Goal: Information Seeking & Learning: Learn about a topic

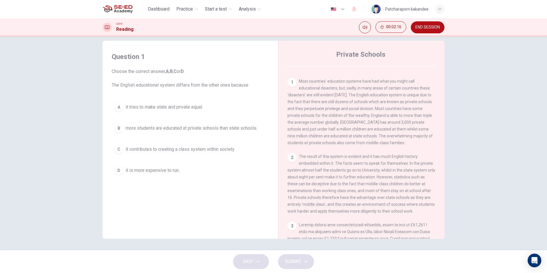
scroll to position [110, 0]
drag, startPoint x: 316, startPoint y: 111, endPoint x: 336, endPoint y: 112, distance: 20.3
click at [336, 112] on span "Most countries’ education systems have had what you might call educational disa…" at bounding box center [360, 110] width 145 height 66
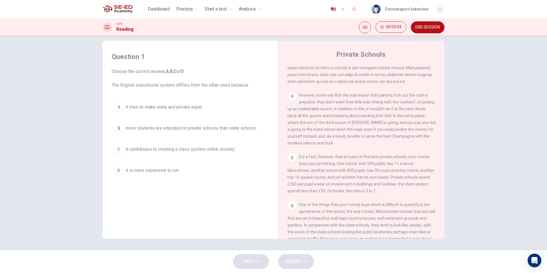
scroll to position [351, 0]
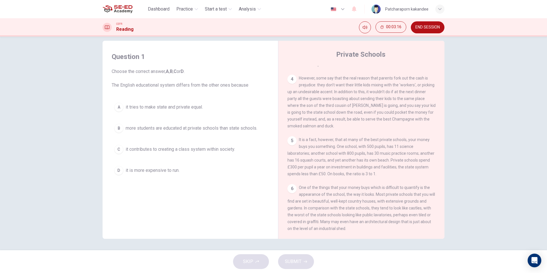
click at [228, 128] on span "more students are educated at private schools than state schools." at bounding box center [192, 128] width 132 height 7
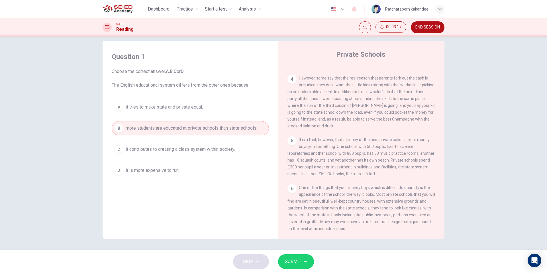
click at [287, 263] on span "SUBMIT" at bounding box center [293, 262] width 17 height 8
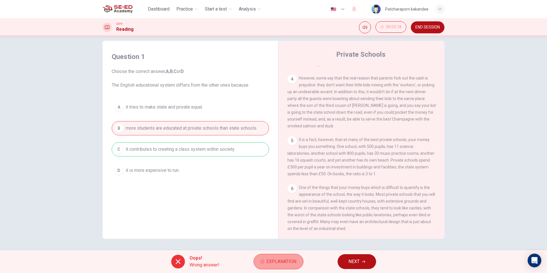
click at [291, 258] on span "Explanation" at bounding box center [282, 262] width 30 height 8
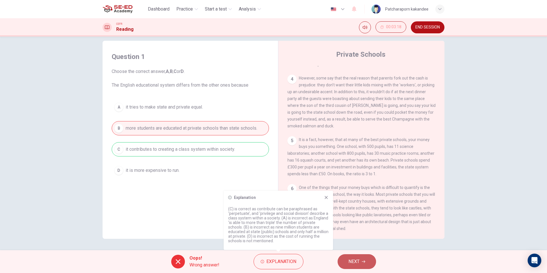
click at [354, 268] on button "NEXT" at bounding box center [357, 261] width 38 height 15
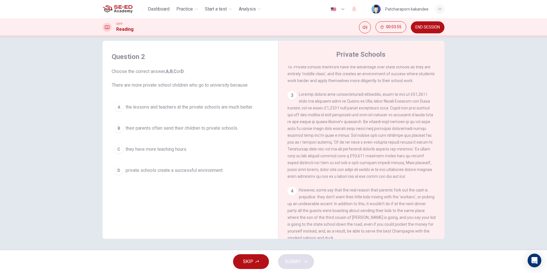
scroll to position [242, 0]
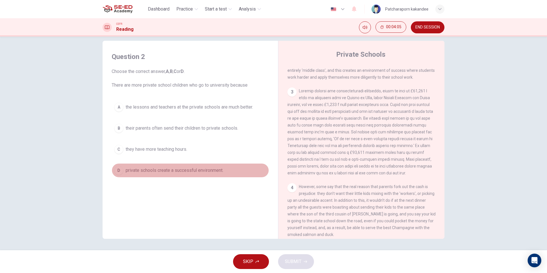
click at [220, 174] on span "private schools create a successful environment." at bounding box center [175, 170] width 98 height 7
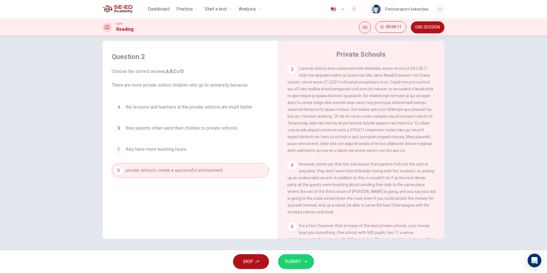
scroll to position [267, 0]
click at [301, 259] on span "SUBMIT" at bounding box center [293, 262] width 17 height 8
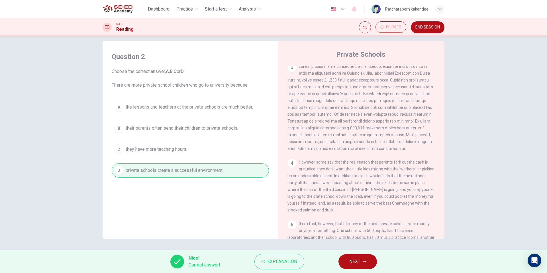
click at [364, 265] on button "NEXT" at bounding box center [358, 261] width 38 height 15
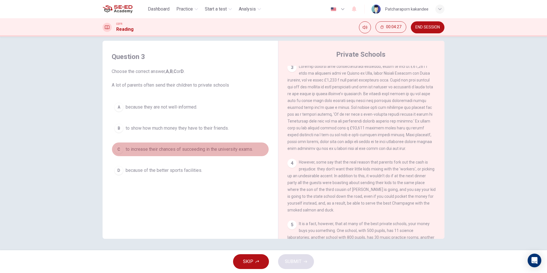
click at [228, 152] on span "to increase their chances of succeeding in the university exams." at bounding box center [189, 149] width 127 height 7
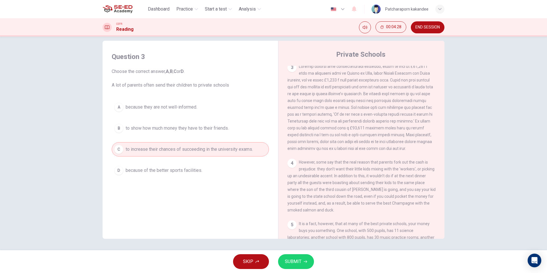
click at [299, 262] on span "SUBMIT" at bounding box center [293, 262] width 17 height 8
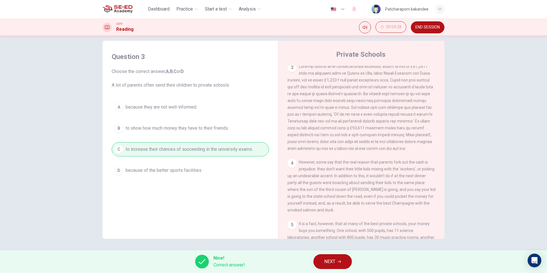
click at [338, 266] on button "NEXT" at bounding box center [333, 261] width 38 height 15
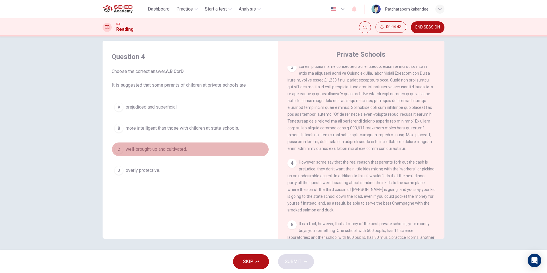
click at [174, 149] on span "well-brought-up and cultivated." at bounding box center [156, 149] width 61 height 7
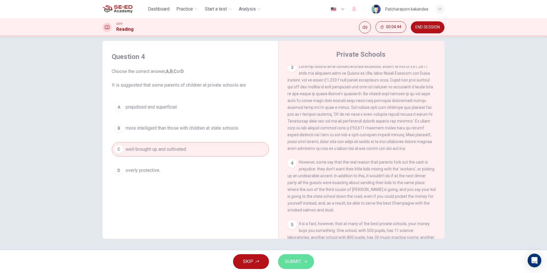
click at [297, 267] on button "SUBMIT" at bounding box center [296, 261] width 36 height 15
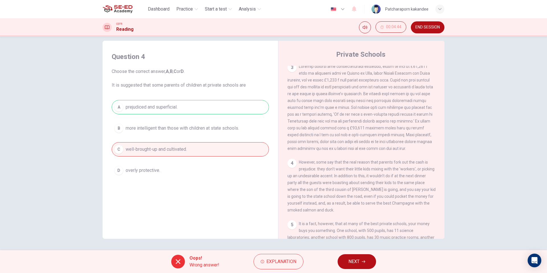
click at [178, 108] on div "A prejudiced and superficial. B more intelligent than those with children at st…" at bounding box center [190, 139] width 157 height 78
click at [238, 108] on div "A prejudiced and superficial. B more intelligent than those with children at st…" at bounding box center [190, 139] width 157 height 78
drag, startPoint x: 123, startPoint y: 104, endPoint x: 147, endPoint y: 106, distance: 24.0
click at [146, 106] on div "A prejudiced and superficial. B more intelligent than those with children at st…" at bounding box center [190, 139] width 157 height 78
click at [356, 263] on span "NEXT" at bounding box center [354, 262] width 11 height 8
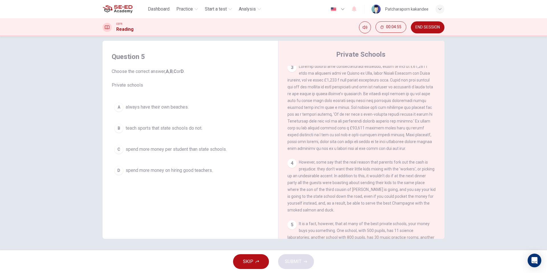
click at [206, 169] on span "spend more money on hiring good teachers." at bounding box center [169, 170] width 87 height 7
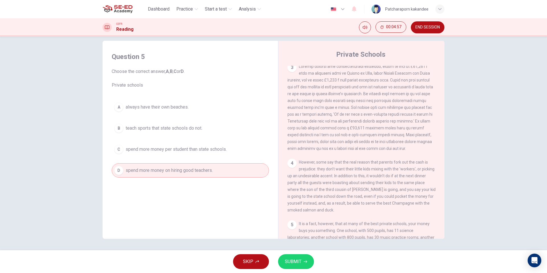
click at [296, 267] on button "SUBMIT" at bounding box center [296, 261] width 36 height 15
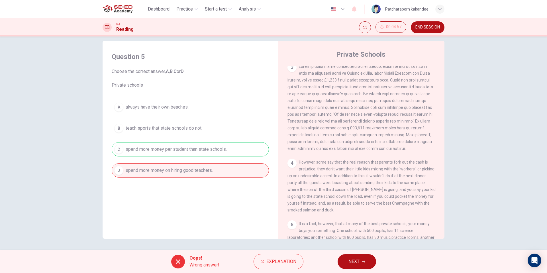
click at [232, 151] on div "A always have their own beaches. B teach sports that state schools do not. C sp…" at bounding box center [190, 139] width 157 height 78
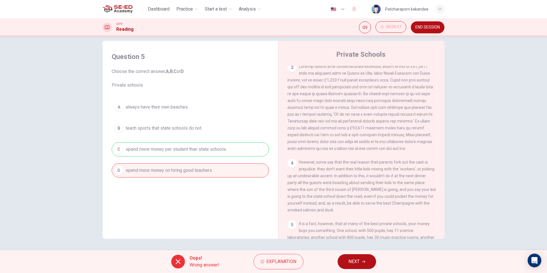
click at [232, 151] on div "A always have their own beaches. B teach sports that state schools do not. C sp…" at bounding box center [190, 139] width 157 height 78
click at [233, 151] on div "A always have their own beaches. B teach sports that state schools do not. C sp…" at bounding box center [190, 139] width 157 height 78
click at [271, 263] on span "Explanation" at bounding box center [282, 262] width 30 height 8
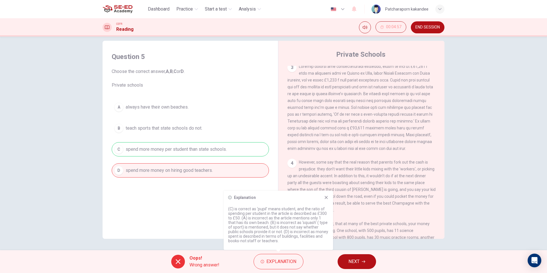
click at [354, 264] on span "NEXT" at bounding box center [354, 262] width 11 height 8
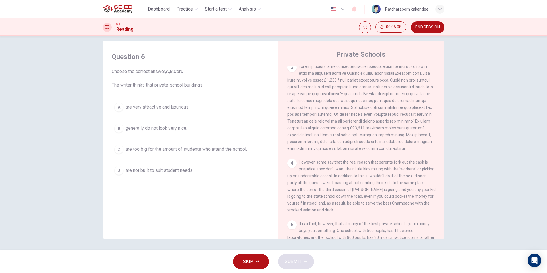
click at [165, 104] on span "are very attractive and luxurious." at bounding box center [158, 107] width 64 height 7
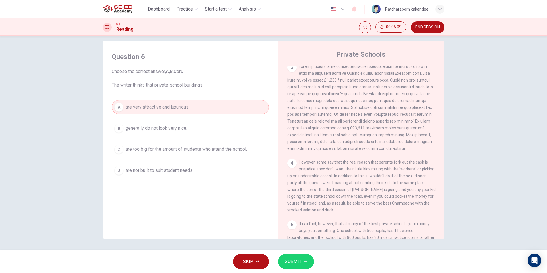
click at [299, 267] on button "SUBMIT" at bounding box center [296, 261] width 36 height 15
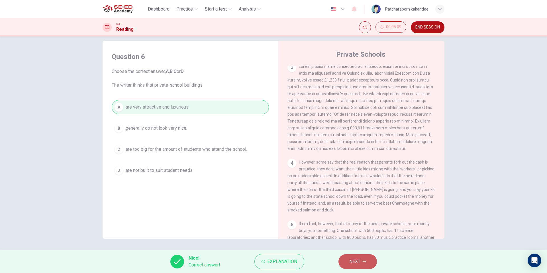
click at [356, 259] on span "NEXT" at bounding box center [355, 262] width 11 height 8
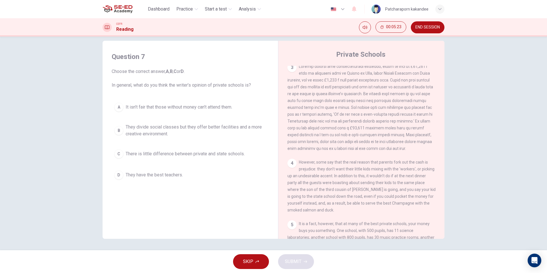
click at [200, 130] on span "They divide social classes but they offer better facilities and a more creative…" at bounding box center [196, 131] width 141 height 14
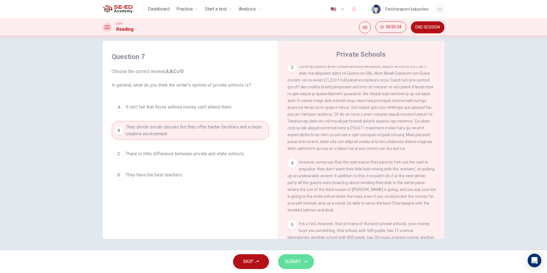
click at [308, 264] on button "SUBMIT" at bounding box center [296, 261] width 36 height 15
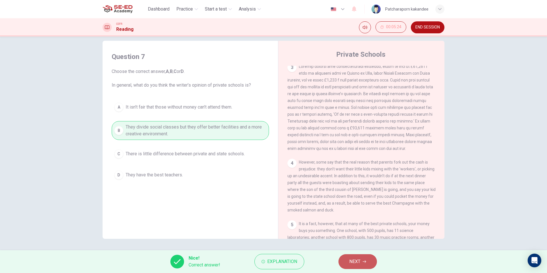
click at [362, 263] on button "NEXT" at bounding box center [358, 261] width 38 height 15
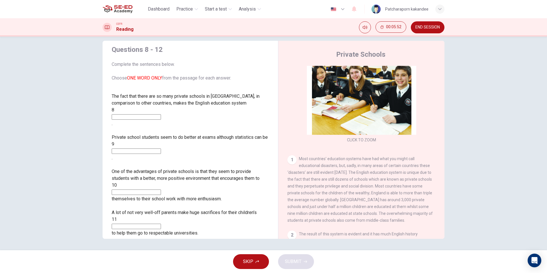
scroll to position [40, 0]
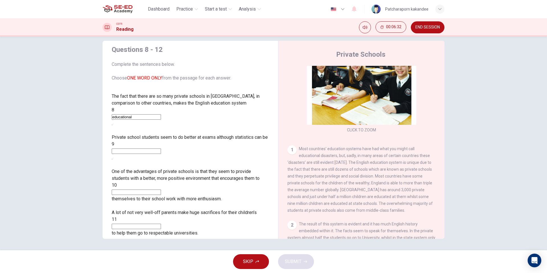
type input "educational"
click at [161, 149] on input at bounding box center [136, 151] width 49 height 5
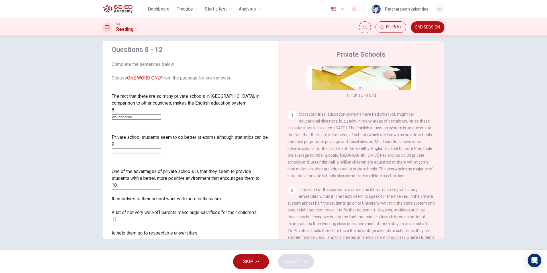
scroll to position [7, 0]
drag, startPoint x: 171, startPoint y: 111, endPoint x: 129, endPoint y: 109, distance: 42.3
click at [129, 115] on input "educational" at bounding box center [136, 117] width 49 height 5
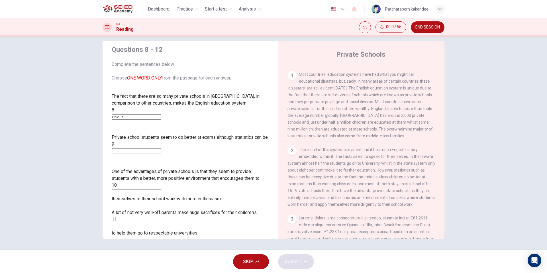
scroll to position [116, 0]
type input "unique"
drag, startPoint x: 297, startPoint y: 135, endPoint x: 334, endPoint y: 135, distance: 36.8
click at [334, 135] on span "Most countries’ education systems have had what you might call educational disa…" at bounding box center [360, 104] width 145 height 66
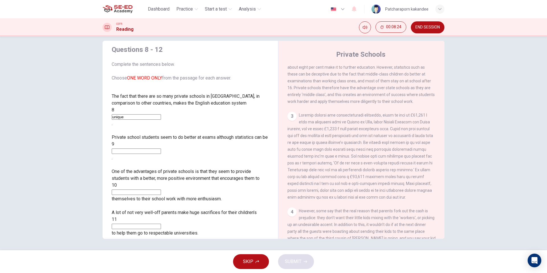
scroll to position [228, 0]
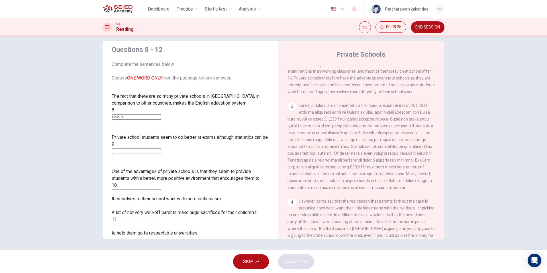
click at [161, 149] on input at bounding box center [136, 151] width 49 height 5
type input "7"
click at [161, 190] on input at bounding box center [136, 192] width 49 height 5
type input "7"
click at [159, 224] on input at bounding box center [136, 226] width 49 height 5
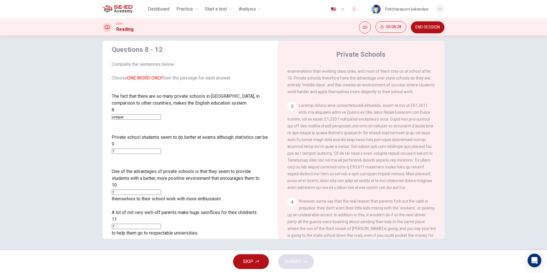
type input "7"
click at [161, 265] on input at bounding box center [136, 267] width 49 height 5
type input "7"
click at [297, 265] on span "SUBMIT" at bounding box center [293, 262] width 17 height 8
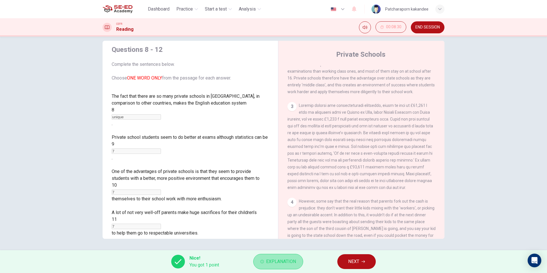
click at [277, 260] on span "Explanation" at bounding box center [281, 262] width 30 height 8
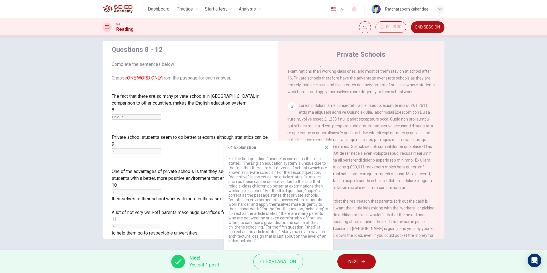
drag, startPoint x: 229, startPoint y: 177, endPoint x: 246, endPoint y: 178, distance: 17.7
click at [246, 178] on p "For the first question, "unique" is correct as the article states, "The English…" at bounding box center [279, 200] width 100 height 87
click at [361, 263] on button "NEXT" at bounding box center [357, 261] width 38 height 15
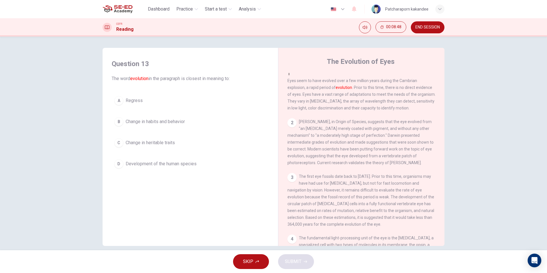
scroll to position [0, 0]
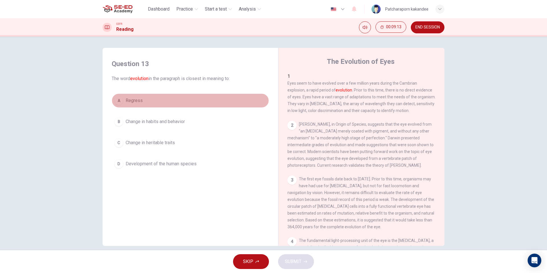
click at [142, 99] on span "Regress" at bounding box center [134, 100] width 17 height 7
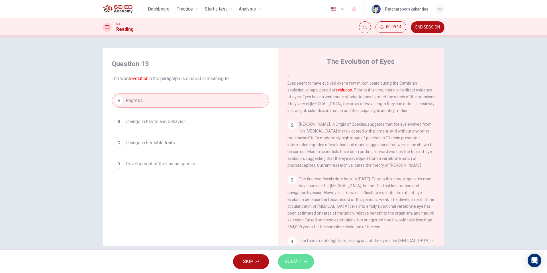
click at [291, 259] on span "SUBMIT" at bounding box center [293, 262] width 17 height 8
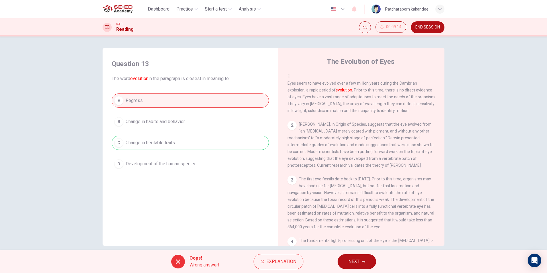
click at [211, 141] on div "A Regress B Change in habits and behavior C Change in heritable traits D Develo…" at bounding box center [190, 133] width 157 height 78
